Goal: Task Accomplishment & Management: Manage account settings

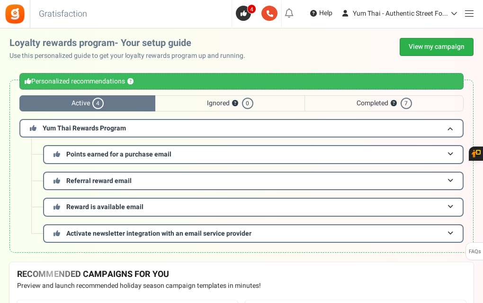
click at [413, 40] on link "View my campaign" at bounding box center [437, 47] width 74 height 18
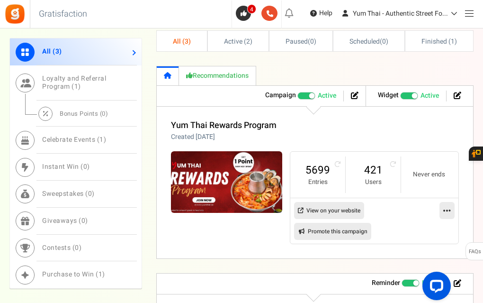
scroll to position [498, 0]
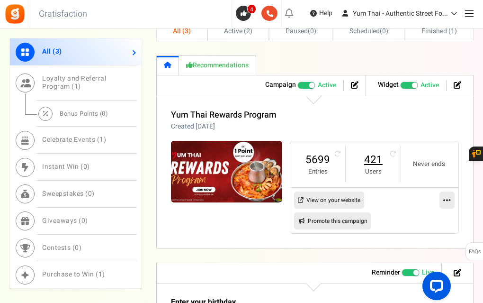
click at [374, 157] on link "421" at bounding box center [373, 159] width 36 height 15
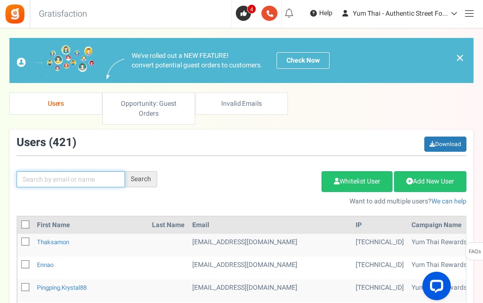
click at [34, 178] on input "text" at bounding box center [71, 179] width 108 height 16
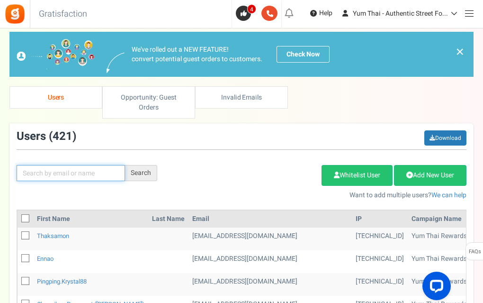
scroll to position [6, 0]
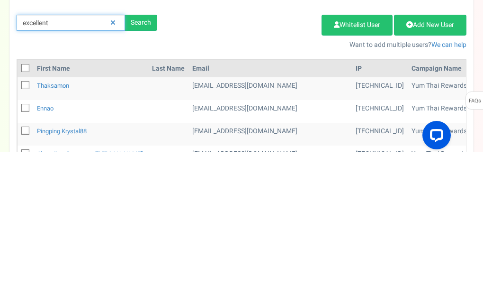
click at [29, 173] on input "excellent" at bounding box center [71, 173] width 108 height 16
click at [26, 173] on input "excellent" at bounding box center [71, 173] width 108 height 16
click at [141, 175] on div "Search" at bounding box center [141, 173] width 32 height 16
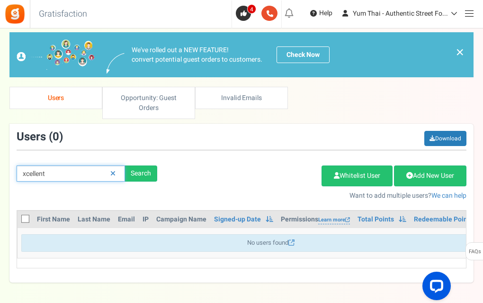
click at [49, 173] on input "xcellent" at bounding box center [71, 173] width 108 height 16
click at [54, 171] on input "excellent" at bounding box center [71, 173] width 108 height 16
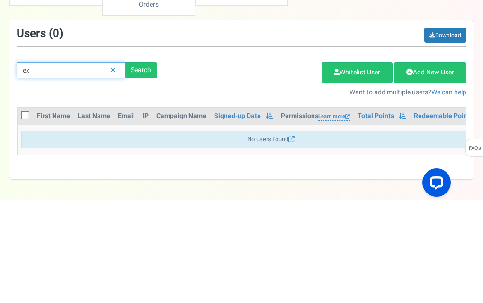
type input "e"
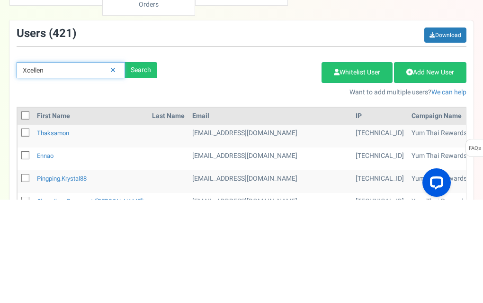
type input "Xcellen"
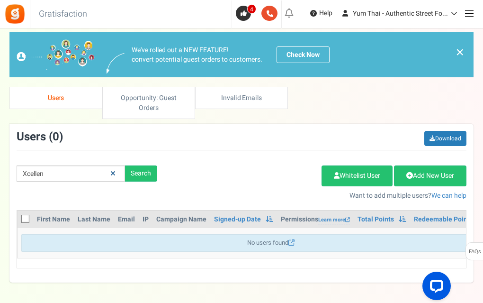
click at [114, 172] on icon at bounding box center [112, 173] width 5 height 7
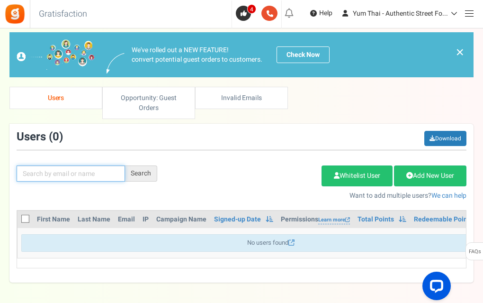
click at [34, 170] on input "text" at bounding box center [71, 173] width 108 height 16
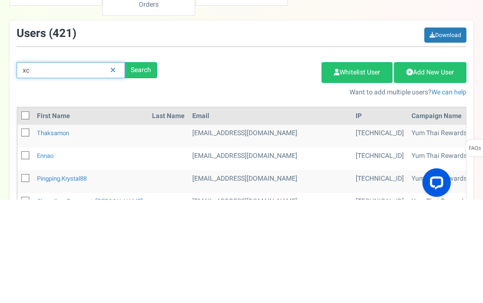
type input "x"
click at [24, 172] on input "excellent" at bounding box center [71, 173] width 108 height 16
click at [30, 171] on input "excellent" at bounding box center [71, 173] width 108 height 16
click at [28, 171] on input "excellent" at bounding box center [71, 173] width 108 height 16
click at [27, 172] on input "excellent" at bounding box center [71, 173] width 108 height 16
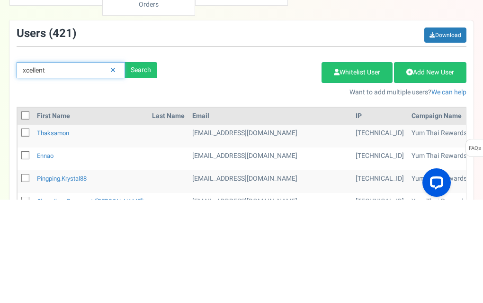
click at [46, 173] on input "xcellent" at bounding box center [71, 173] width 108 height 16
type input "x"
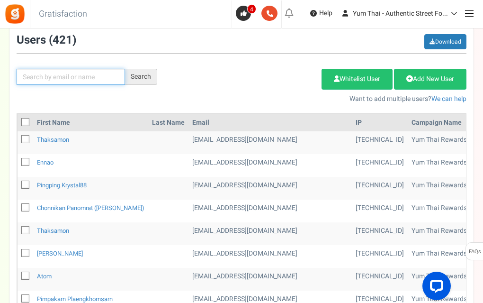
scroll to position [0, 0]
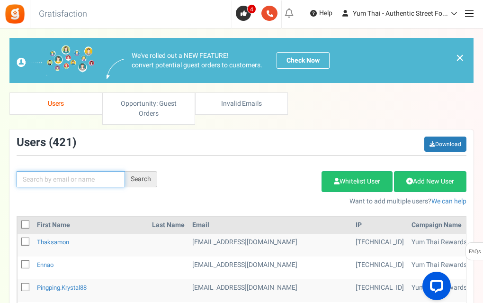
click at [36, 180] on input "text" at bounding box center [71, 179] width 108 height 16
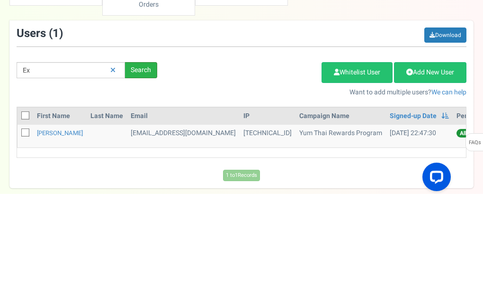
click at [142, 181] on div "Search" at bounding box center [141, 179] width 32 height 16
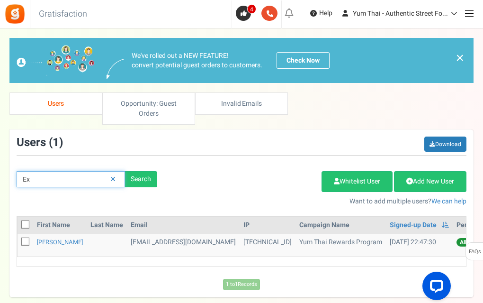
click at [34, 179] on input "Ex" at bounding box center [71, 179] width 108 height 16
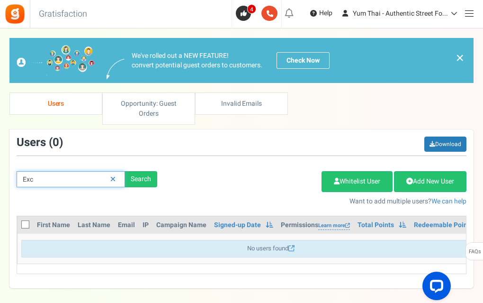
click at [46, 176] on input "Exc" at bounding box center [71, 179] width 108 height 16
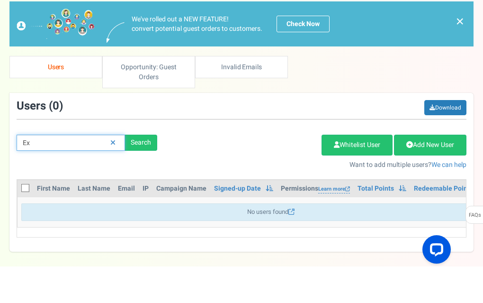
type input "E"
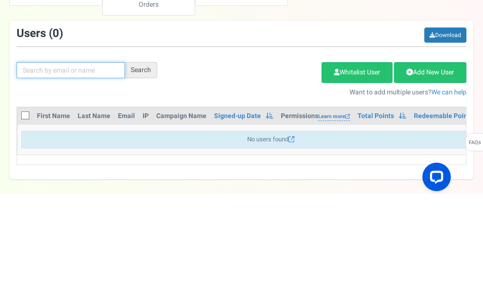
type input "X"
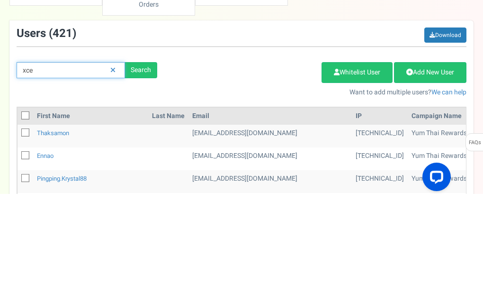
type input "xce"
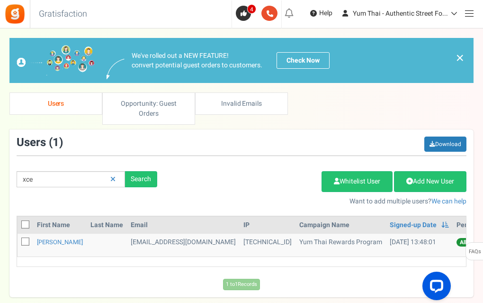
click at [27, 243] on icon at bounding box center [26, 242] width 6 height 6
click at [18, 243] on input "checkbox" at bounding box center [15, 242] width 6 height 6
checkbox input "true"
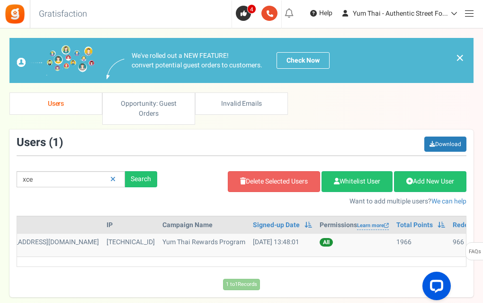
scroll to position [0, 181]
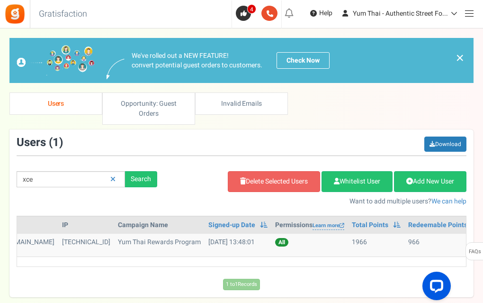
click at [480, 243] on icon at bounding box center [483, 245] width 7 height 6
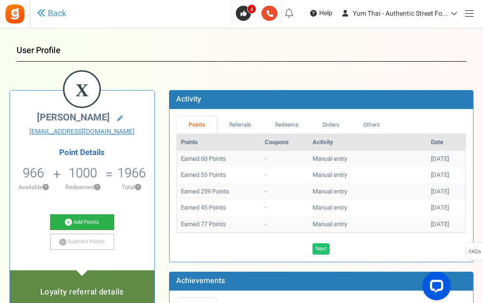
click at [85, 223] on link "Add Points" at bounding box center [82, 222] width 64 height 16
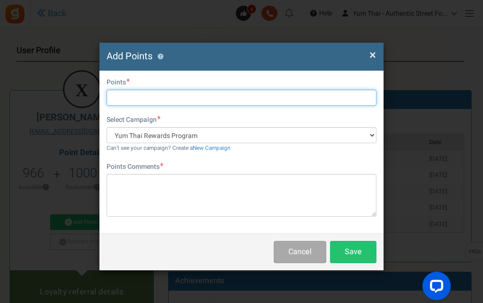
click at [121, 95] on input "text" at bounding box center [242, 98] width 270 height 16
type input "65"
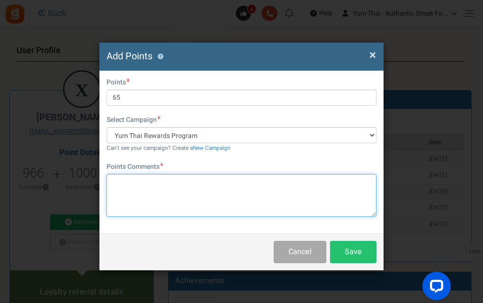
click at [117, 185] on textarea at bounding box center [242, 195] width 270 height 43
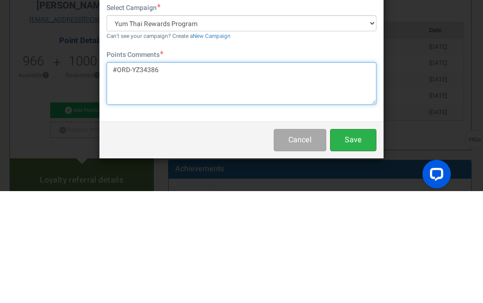
type textarea "#ORD-YZ34386"
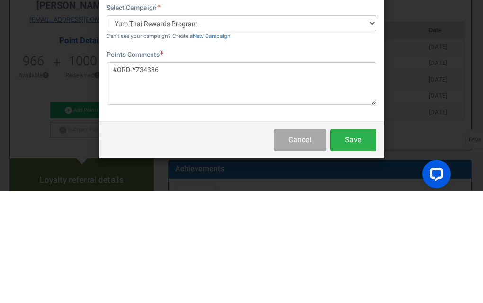
click at [353, 247] on button "Save" at bounding box center [353, 252] width 46 height 22
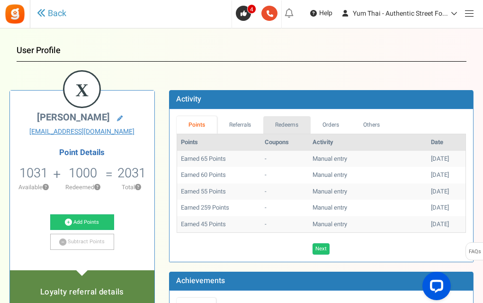
click at [289, 123] on link "Redeems" at bounding box center [286, 125] width 47 height 18
